Goal: Task Accomplishment & Management: Use online tool/utility

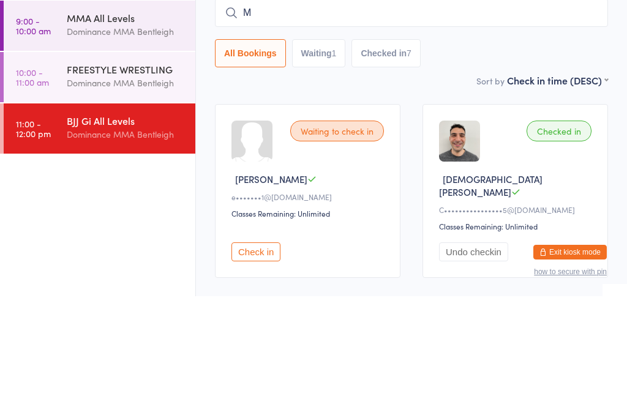
scroll to position [111, 0]
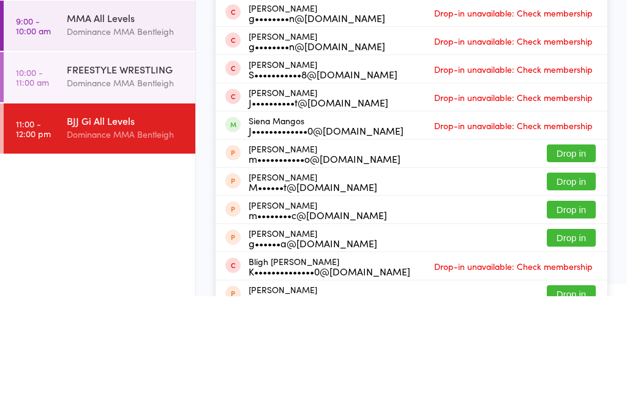
type input "Manual"
click at [564, 39] on button "Drop in" at bounding box center [571, 39] width 49 height 18
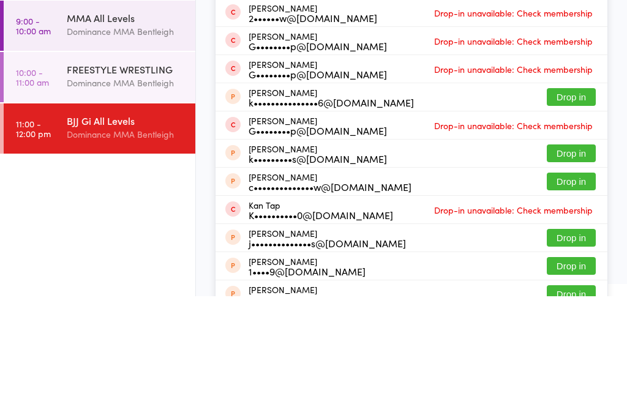
type input "katya"
click at [357, 40] on div "5•••••••••••e@[DOMAIN_NAME]" at bounding box center [322, 44] width 149 height 10
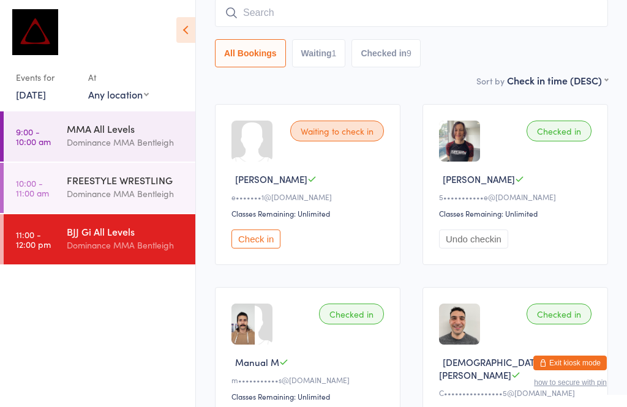
click at [334, 17] on input "search" at bounding box center [411, 13] width 393 height 28
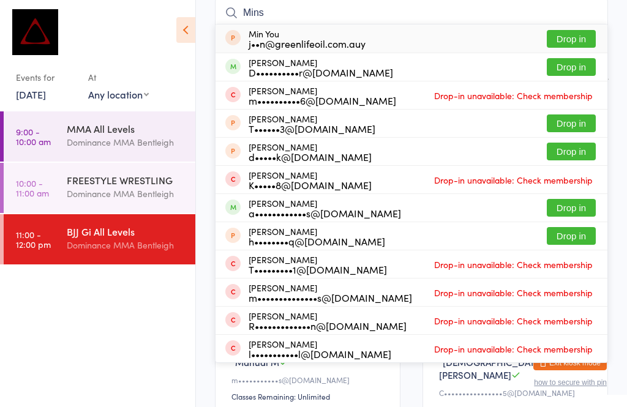
type input "Mins"
click at [291, 69] on div "D••••••••••r@[DOMAIN_NAME]" at bounding box center [320, 72] width 144 height 10
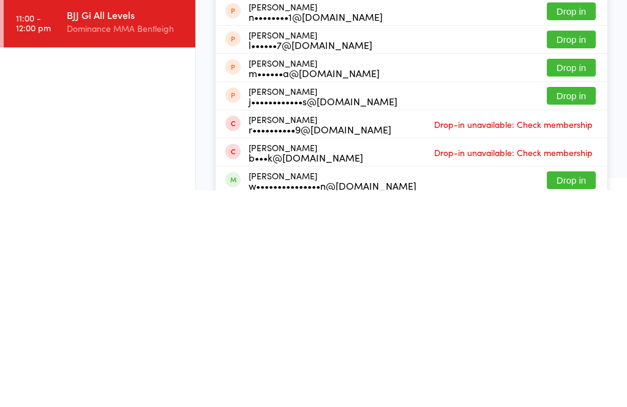
scroll to position [99, 0]
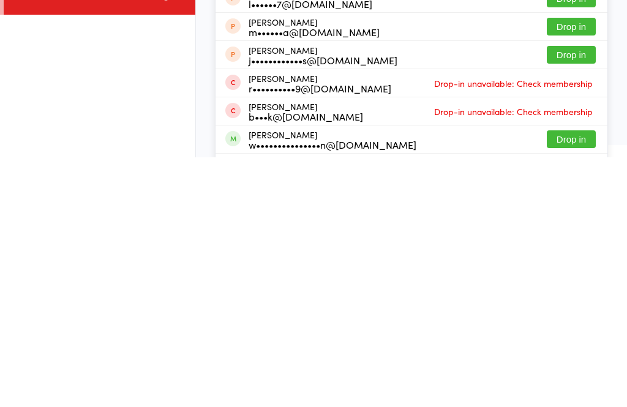
type input "will"
click at [578, 380] on button "Drop in" at bounding box center [571, 389] width 49 height 18
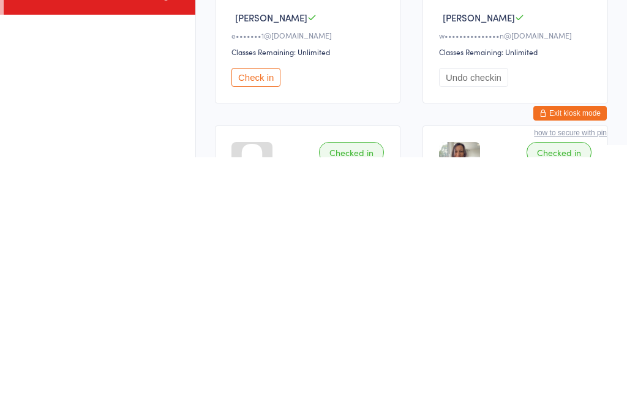
scroll to position [0, 0]
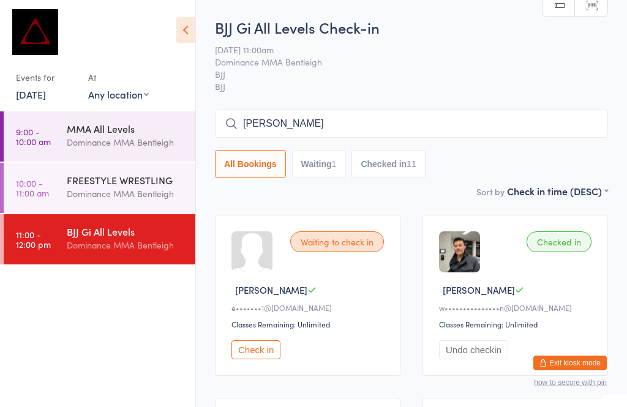
type input "[PERSON_NAME]"
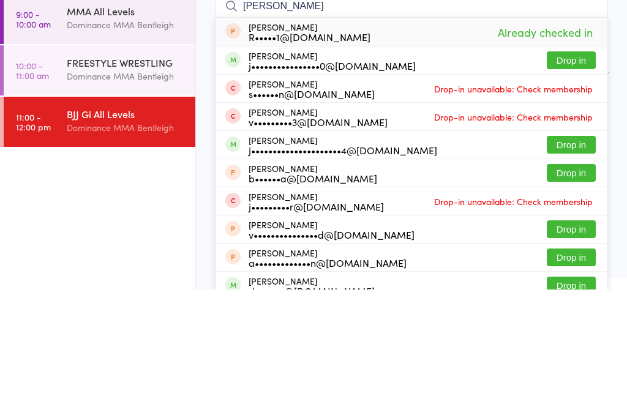
type input "[PERSON_NAME]"
click at [572, 169] on button "Drop in" at bounding box center [571, 178] width 49 height 18
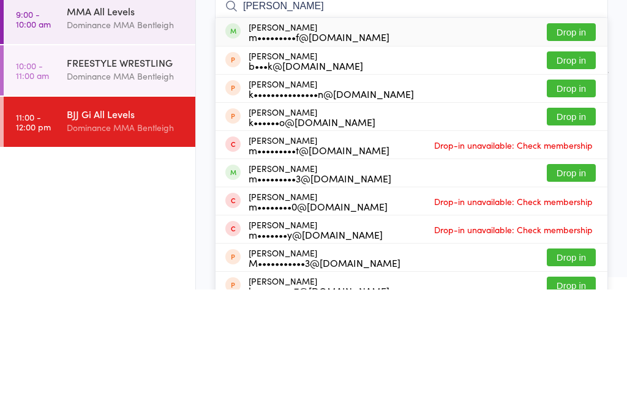
type input "[PERSON_NAME]"
click at [568, 141] on button "Drop in" at bounding box center [571, 150] width 49 height 18
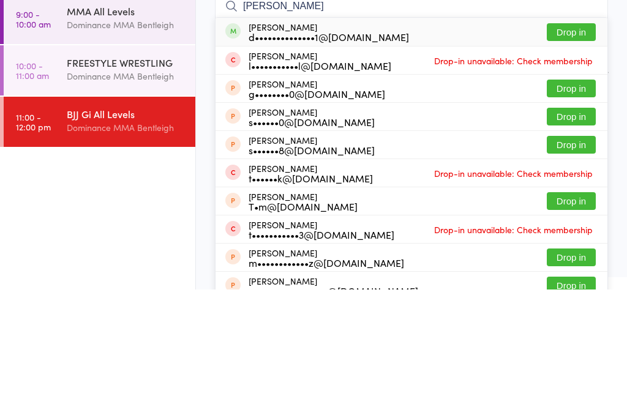
type input "[PERSON_NAME]"
click at [575, 141] on button "Drop in" at bounding box center [571, 150] width 49 height 18
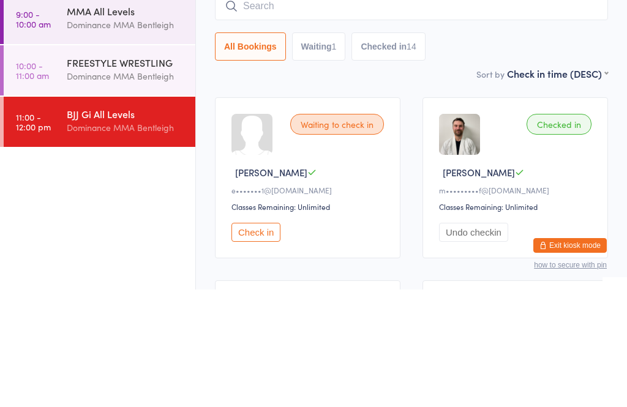
scroll to position [118, 0]
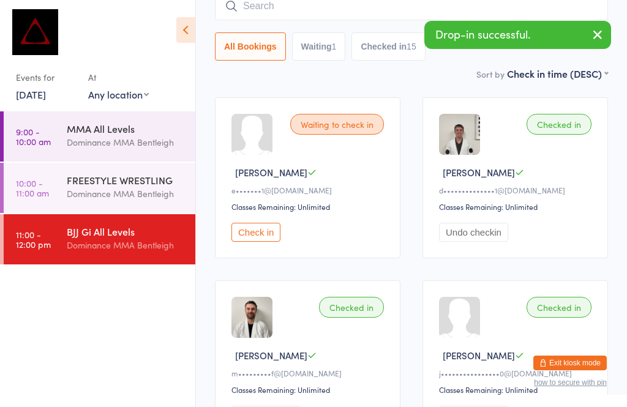
click at [389, 5] on input "search" at bounding box center [411, 6] width 393 height 28
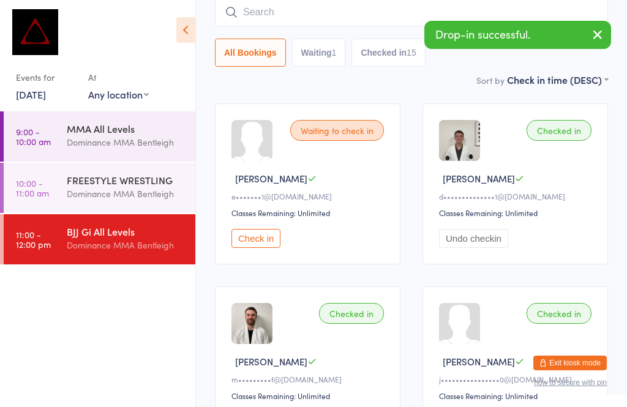
scroll to position [111, 0]
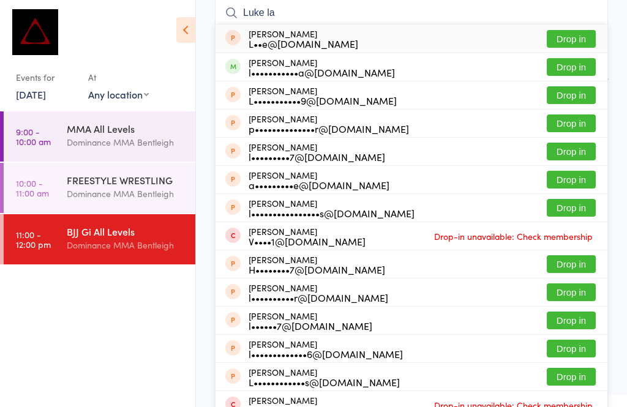
type input "Luke la"
click at [578, 72] on button "Drop in" at bounding box center [571, 67] width 49 height 18
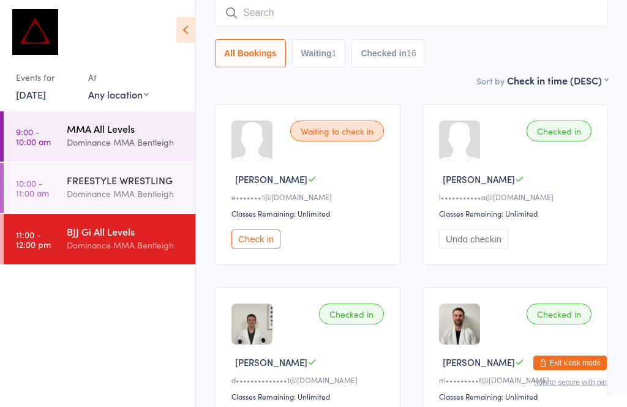
click at [138, 140] on div "Dominance MMA Bentleigh" at bounding box center [126, 142] width 118 height 14
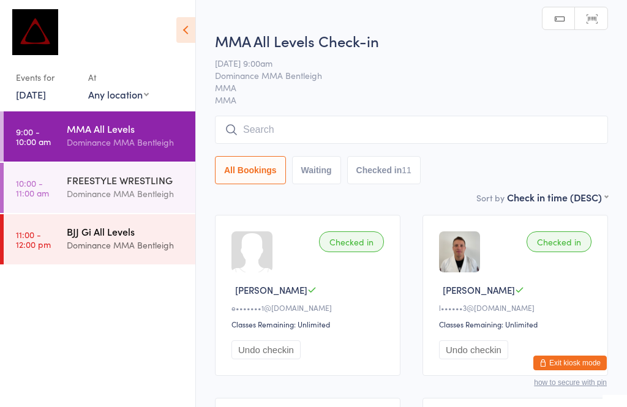
click at [133, 241] on div "Dominance MMA Bentleigh" at bounding box center [126, 245] width 118 height 14
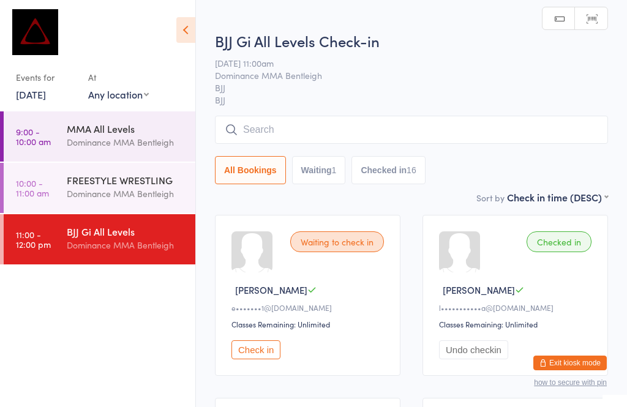
click at [324, 122] on input "search" at bounding box center [411, 130] width 393 height 28
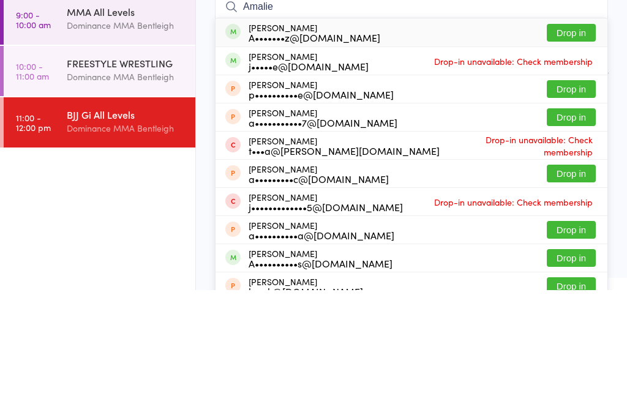
type input "Amalie"
click at [577, 141] on button "Drop in" at bounding box center [571, 150] width 49 height 18
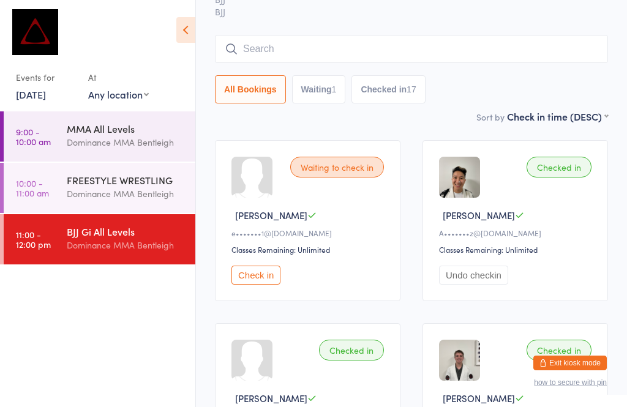
scroll to position [71, 0]
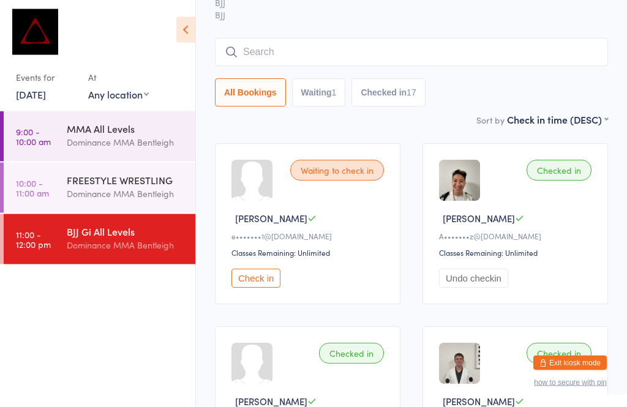
click at [376, 41] on input "search" at bounding box center [411, 53] width 393 height 28
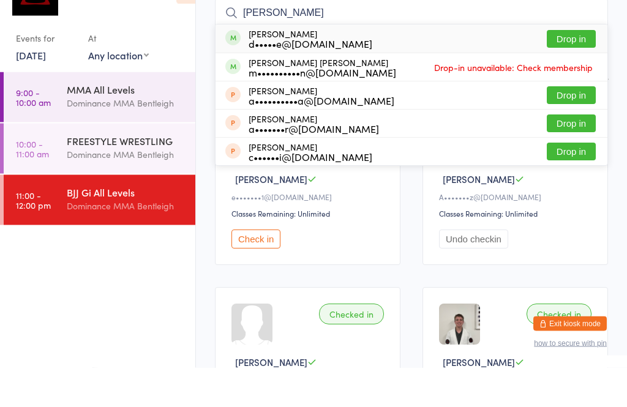
type input "[PERSON_NAME]"
click at [577, 70] on button "Drop in" at bounding box center [571, 79] width 49 height 18
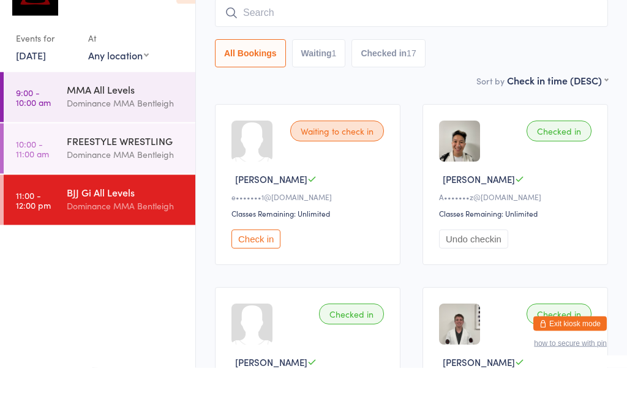
scroll to position [111, 0]
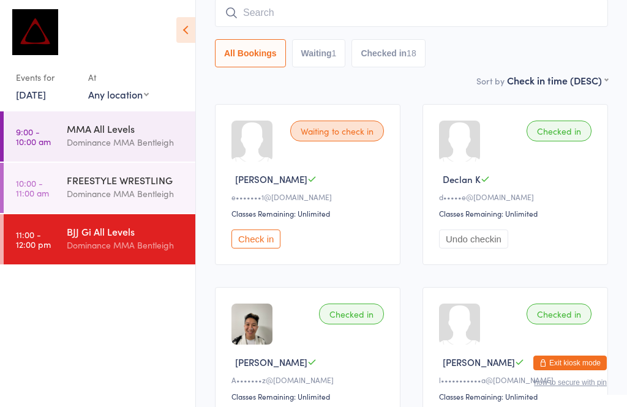
click at [73, 254] on div "BJJ Gi All Levels Dominance MMA Bentleigh" at bounding box center [131, 238] width 129 height 48
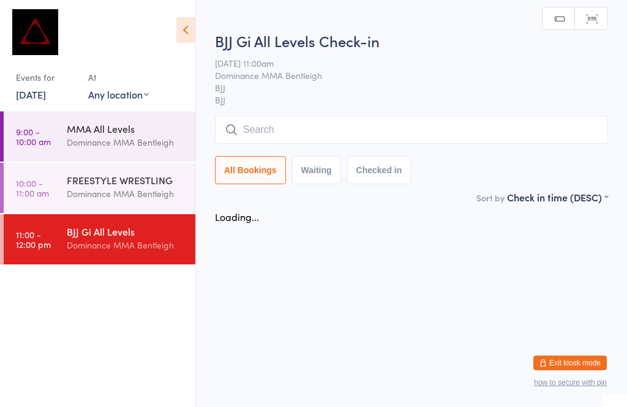
scroll to position [0, 0]
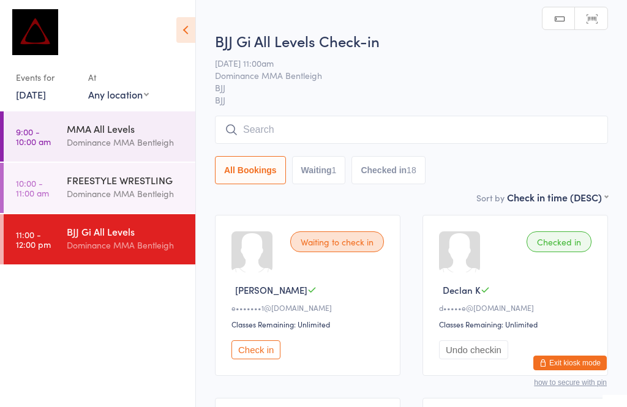
click at [371, 114] on div "BJJ Gi All Levels Check-in [DATE] 11:00am Dominance MMA Bentleigh BJJ BJJ Manua…" at bounding box center [411, 111] width 393 height 160
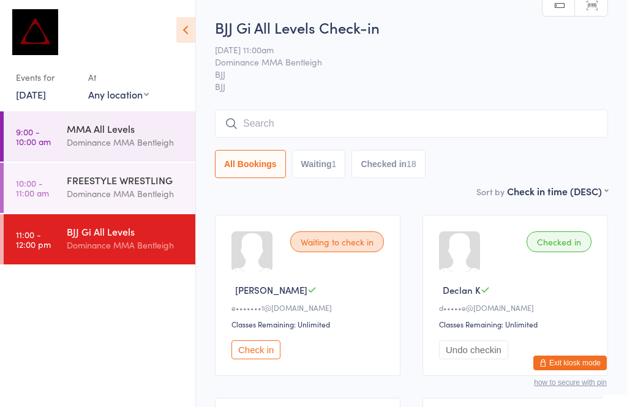
click at [416, 128] on input "search" at bounding box center [411, 124] width 393 height 28
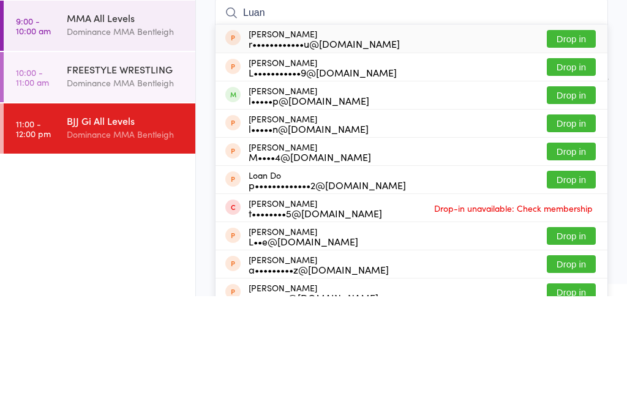
type input "Luan"
click at [572, 197] on button "Drop in" at bounding box center [571, 206] width 49 height 18
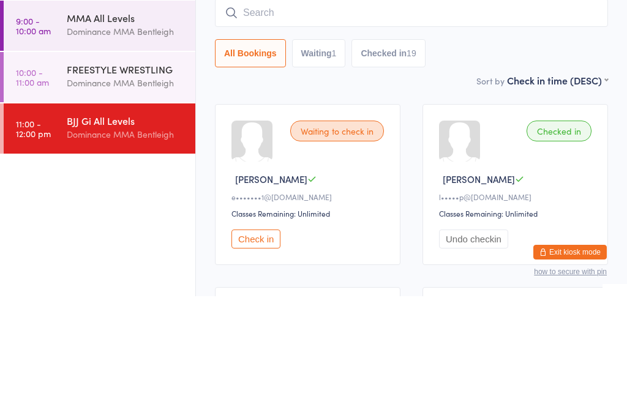
click at [143, 225] on div "BJJ Gi All Levels" at bounding box center [126, 231] width 118 height 13
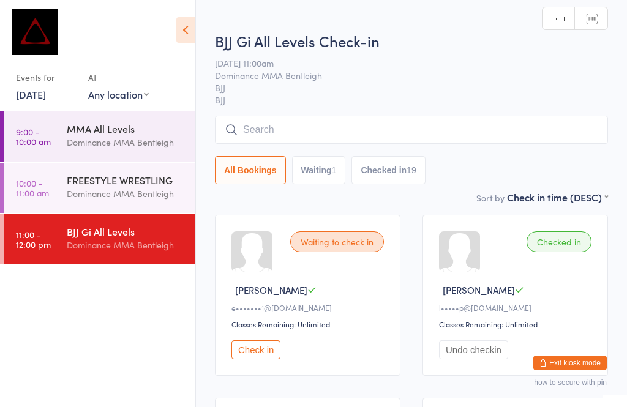
click at [337, 124] on input "search" at bounding box center [411, 130] width 393 height 28
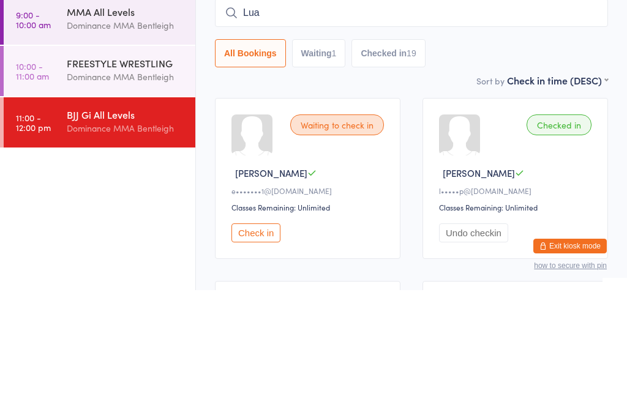
type input "Luan"
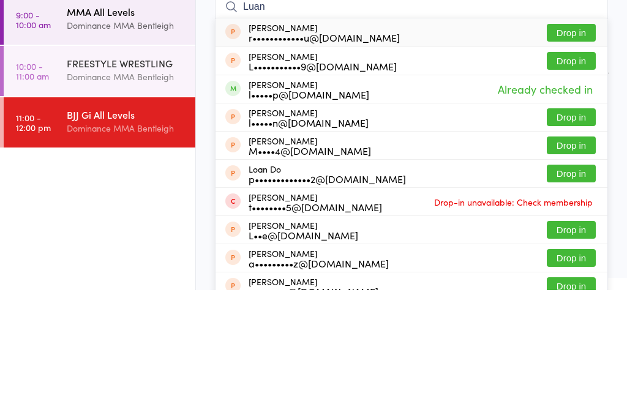
click at [144, 111] on div "MMA All Levels Dominance MMA Bentleigh" at bounding box center [131, 135] width 129 height 48
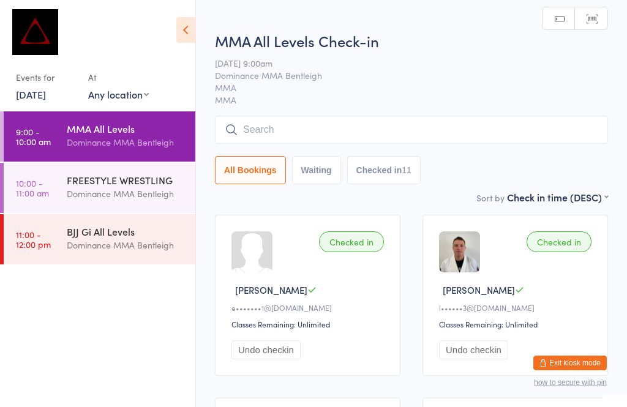
click at [367, 129] on input "search" at bounding box center [411, 130] width 393 height 28
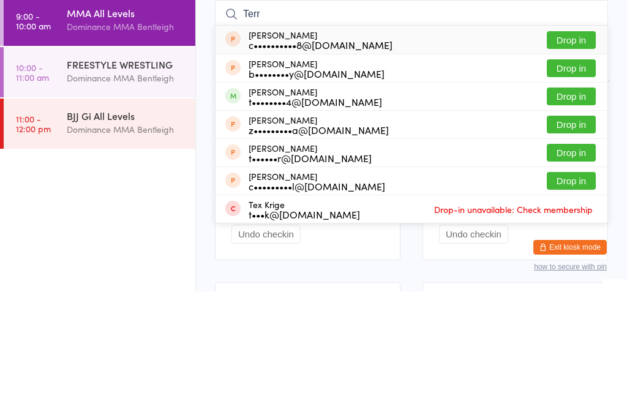
type input "Terr"
click at [580, 203] on button "Drop in" at bounding box center [571, 212] width 49 height 18
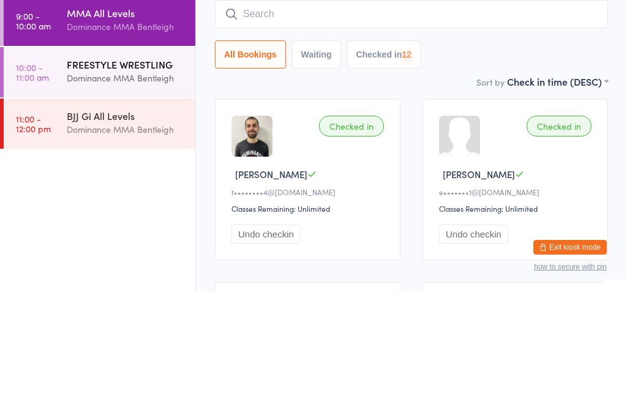
click at [107, 187] on div "Dominance MMA Bentleigh" at bounding box center [126, 194] width 118 height 14
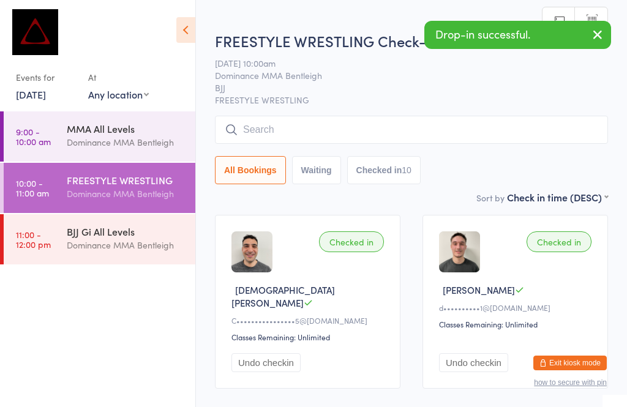
click at [394, 125] on input "search" at bounding box center [411, 130] width 393 height 28
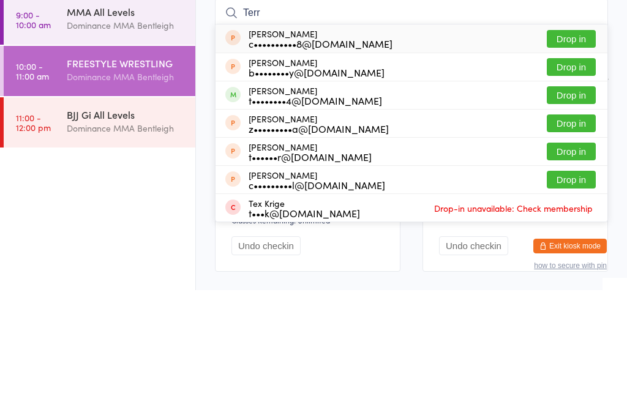
type input "Terr"
click at [580, 203] on button "Drop in" at bounding box center [571, 212] width 49 height 18
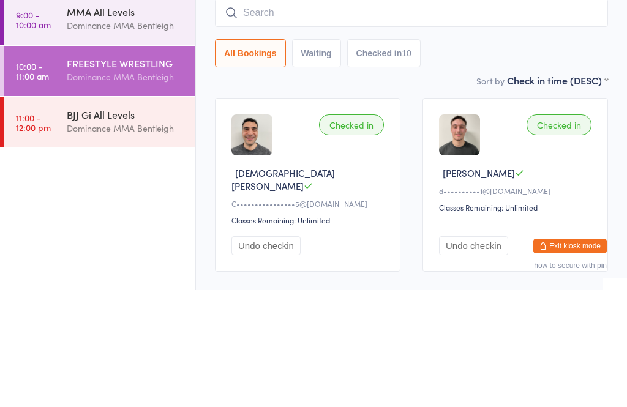
scroll to position [117, 0]
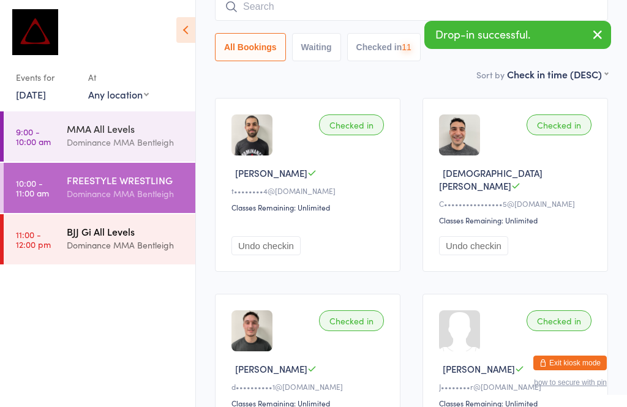
click at [122, 251] on div "Dominance MMA Bentleigh" at bounding box center [126, 245] width 118 height 14
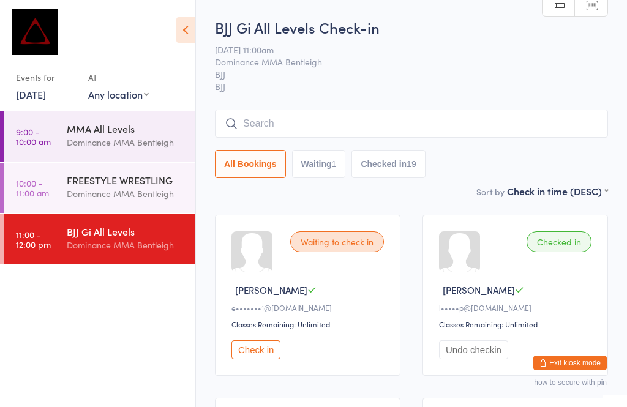
click at [250, 129] on input "search" at bounding box center [411, 124] width 393 height 28
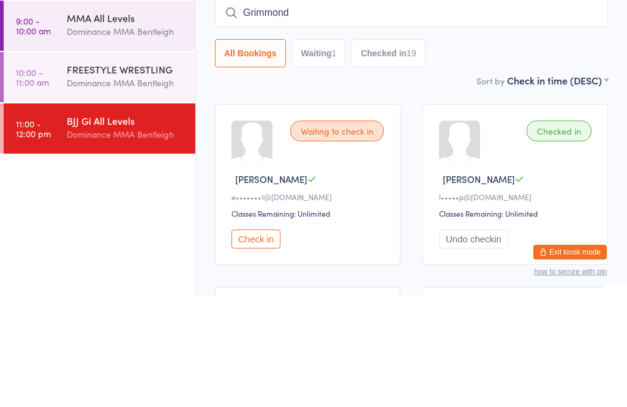
type input "Grimmond"
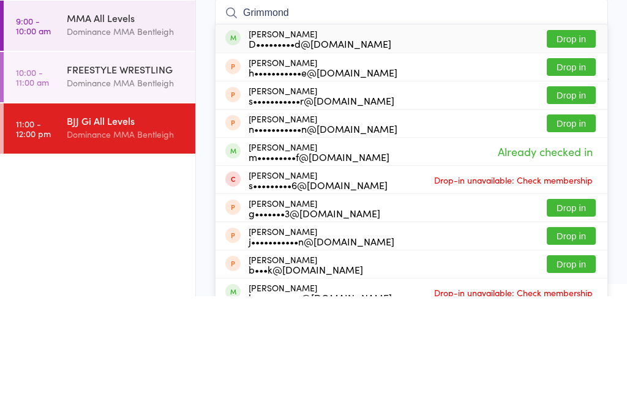
click at [561, 141] on button "Drop in" at bounding box center [571, 150] width 49 height 18
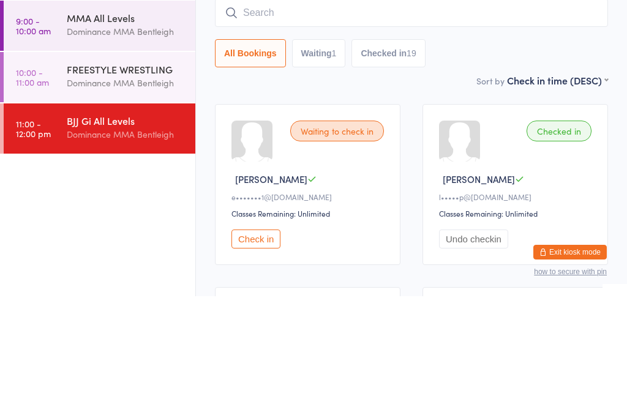
scroll to position [111, 0]
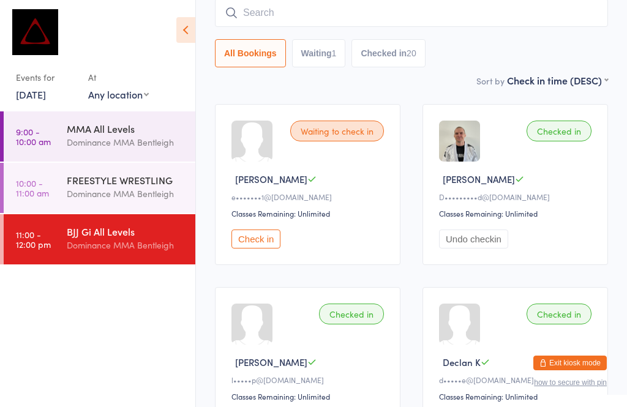
click at [288, 20] on input "search" at bounding box center [411, 13] width 393 height 28
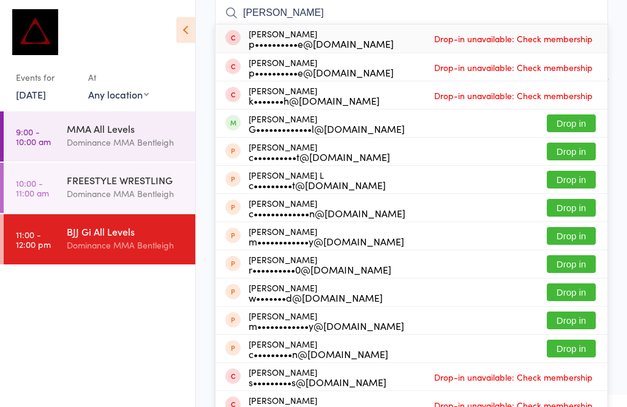
type input "[PERSON_NAME]"
click at [573, 125] on button "Drop in" at bounding box center [571, 123] width 49 height 18
